Goal: Task Accomplishment & Management: Manage account settings

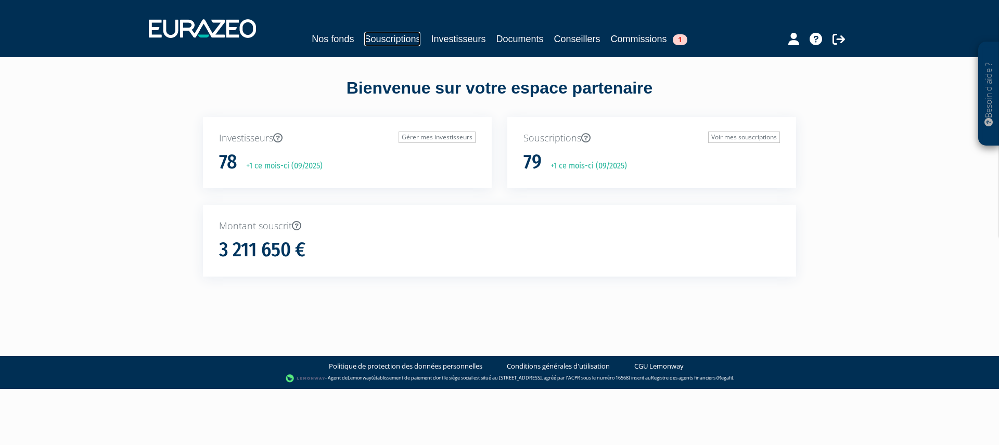
click at [392, 38] on link "Souscriptions" at bounding box center [392, 39] width 56 height 15
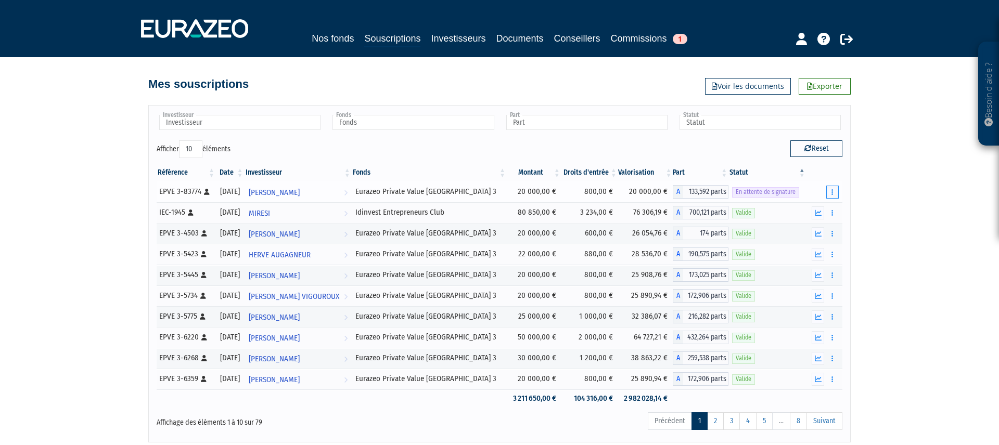
click at [833, 191] on button "button" at bounding box center [832, 192] width 12 height 13
click at [792, 212] on link "Renvoyer le mail" at bounding box center [806, 210] width 59 height 17
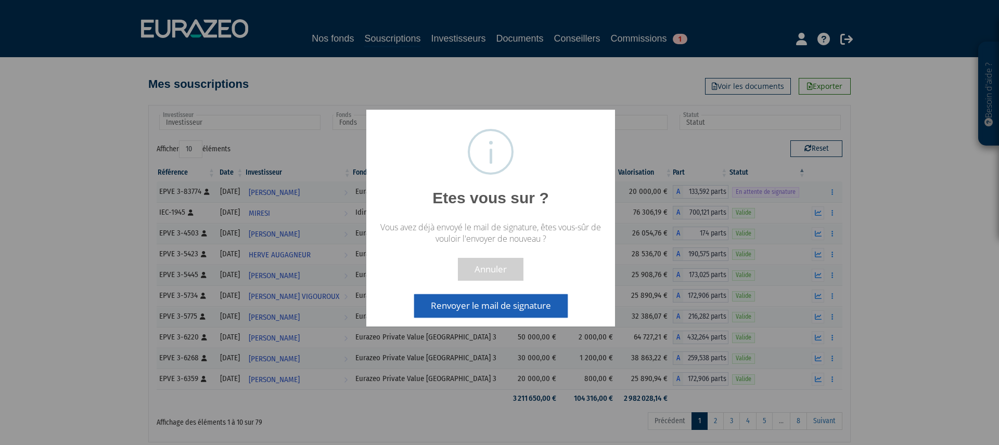
click at [479, 310] on button "Renvoyer le mail de signature" at bounding box center [491, 306] width 154 height 23
